Goal: Complete application form

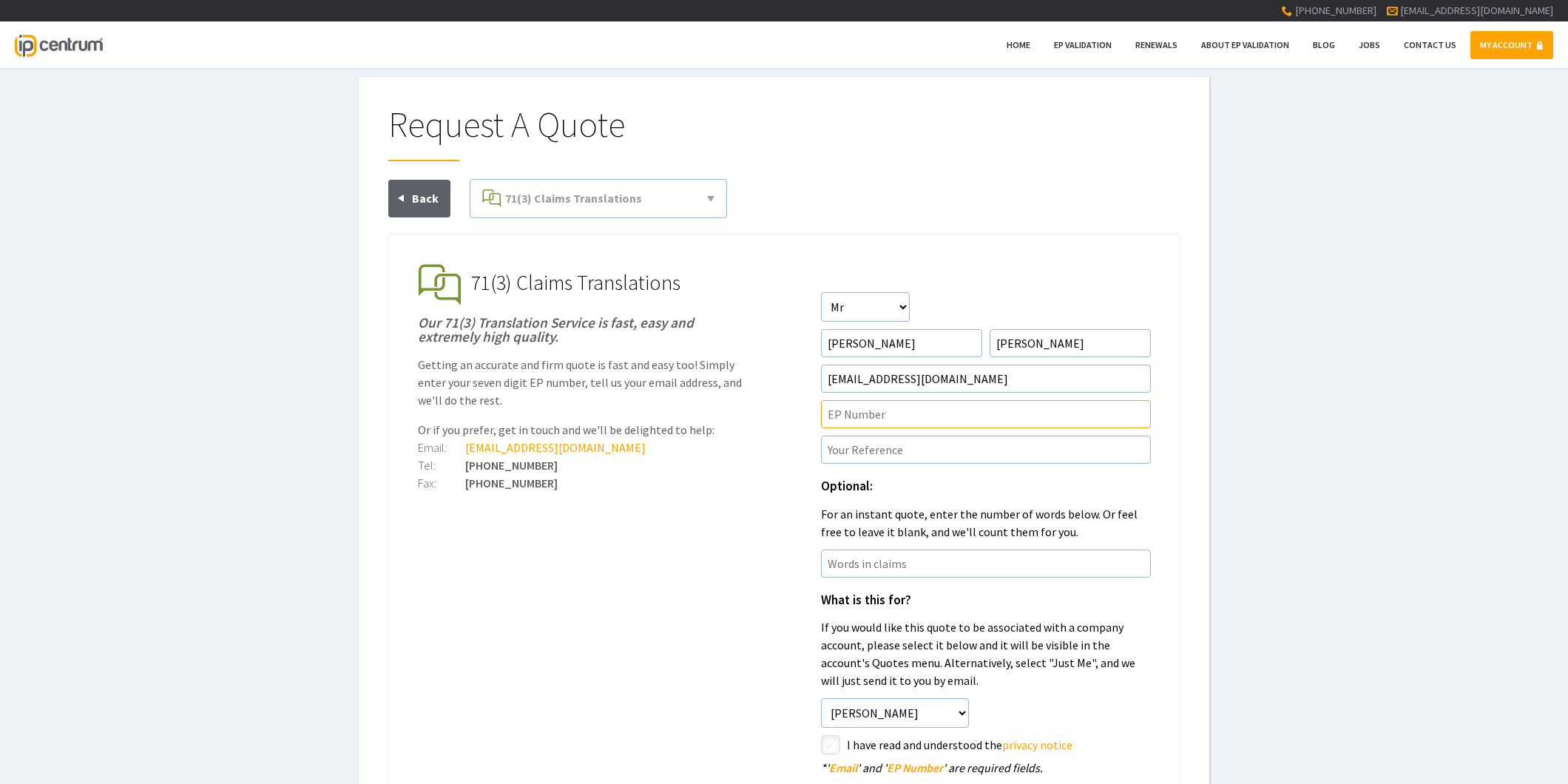
click at [852, 415] on input"] "text" at bounding box center [986, 413] width 330 height 28
paste input"] "20166652.6"
type input"] "EP20166652.6"
click at [879, 447] on input"] "text" at bounding box center [986, 449] width 330 height 28
paste input"] "P37338EP1"
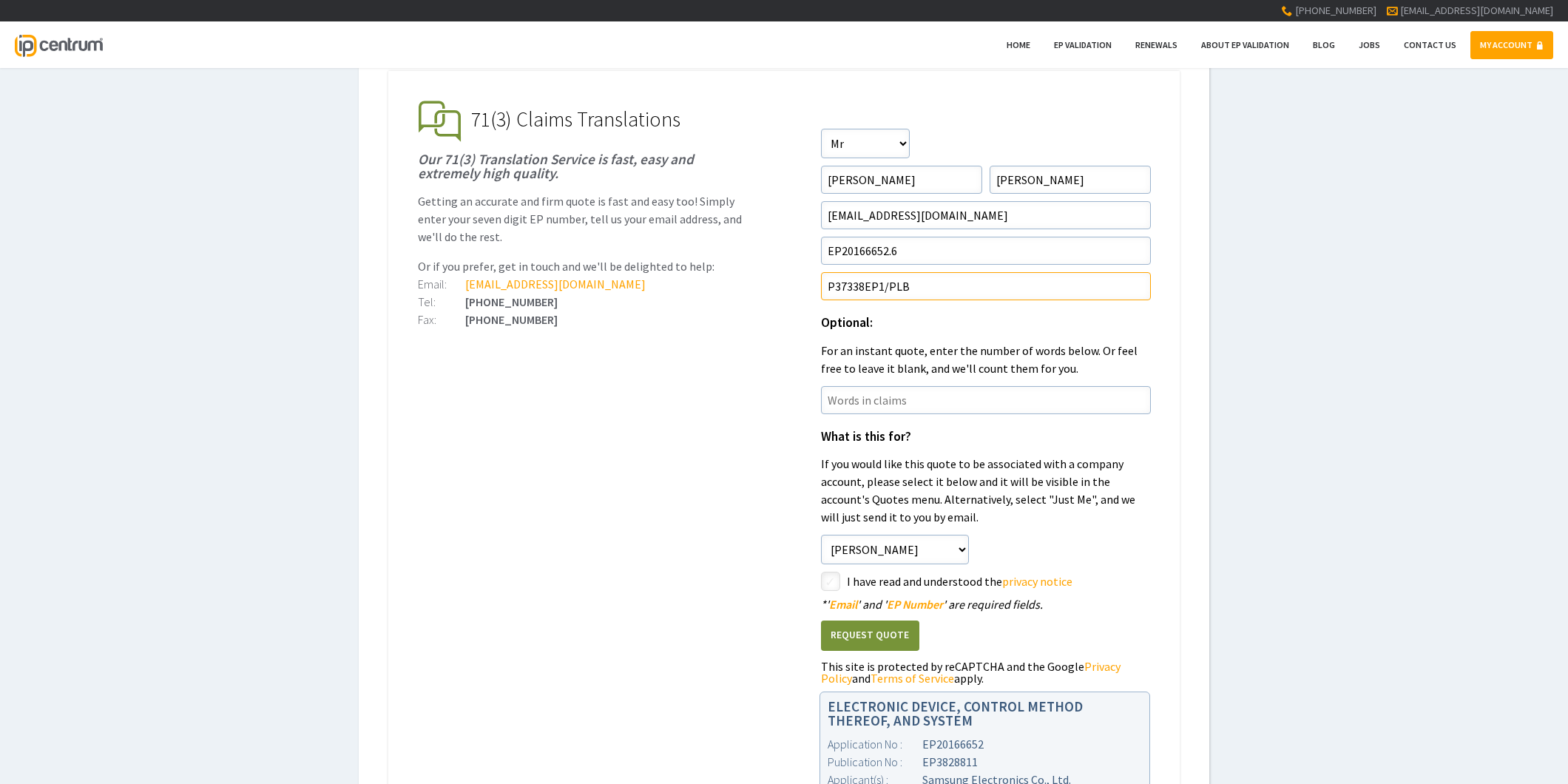
scroll to position [164, 0]
type input"] "P37338EP1/PLB"
click at [831, 585] on input"] "checkbox" at bounding box center [832, 582] width 18 height 18
checkbox input"] "true"
click at [845, 636] on button "Request Quote" at bounding box center [870, 634] width 99 height 30
